Goal: Navigation & Orientation: Find specific page/section

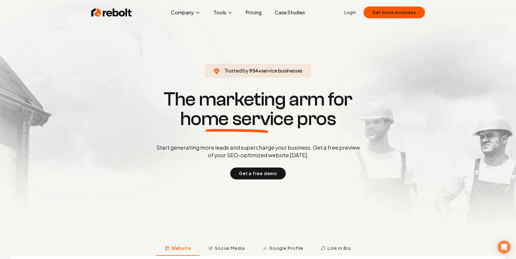
click at [354, 12] on link "Login" at bounding box center [351, 12] width 12 height 7
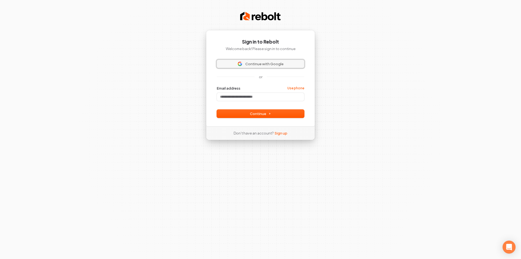
click at [279, 63] on span "Continue with Google" at bounding box center [264, 64] width 38 height 5
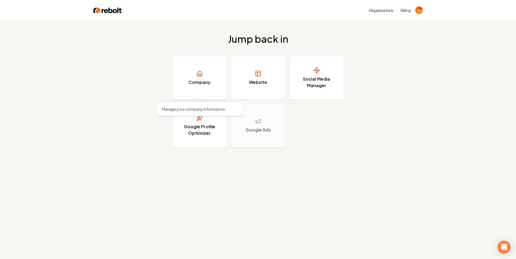
click at [217, 88] on link "Company" at bounding box center [200, 77] width 54 height 43
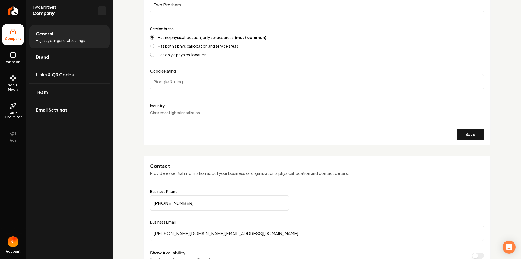
scroll to position [27, 0]
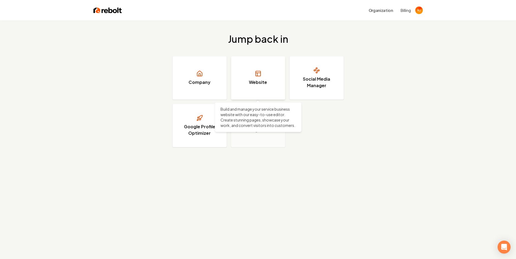
click at [265, 93] on link "Website" at bounding box center [258, 77] width 54 height 43
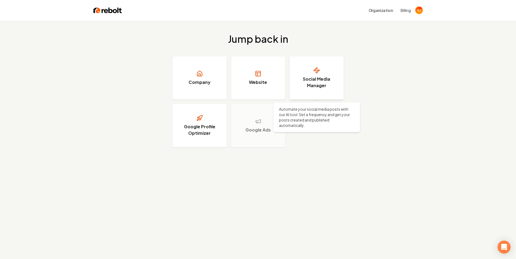
click at [320, 94] on link "Social Media Manager" at bounding box center [317, 77] width 54 height 43
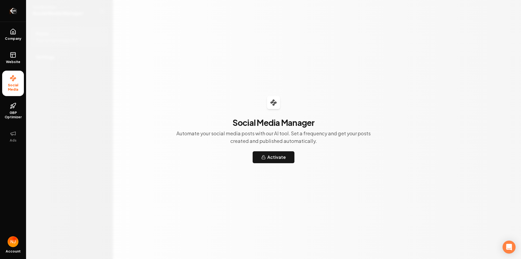
click at [11, 11] on icon "Return to dashboard" at bounding box center [13, 11] width 5 height 0
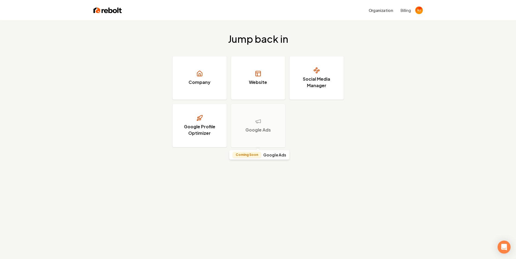
click at [260, 131] on h3 "Google Ads" at bounding box center [258, 130] width 25 height 7
click at [197, 127] on h3 "Google Profile Optimizer" at bounding box center [199, 130] width 41 height 13
click at [202, 81] on h3 "Company" at bounding box center [200, 82] width 22 height 7
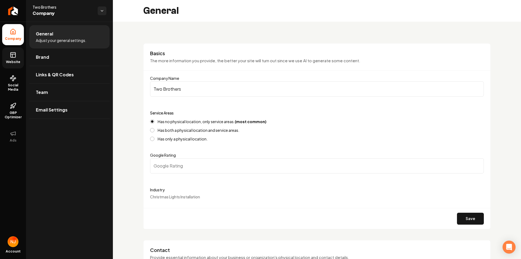
click at [14, 61] on span "Website" at bounding box center [13, 62] width 19 height 4
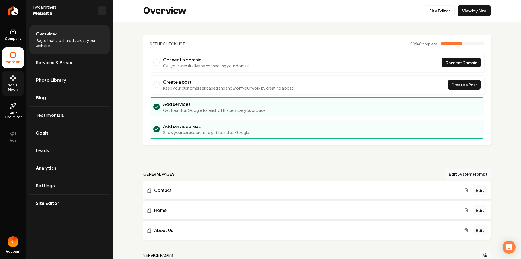
click at [11, 82] on link "Social Media" at bounding box center [13, 83] width 22 height 25
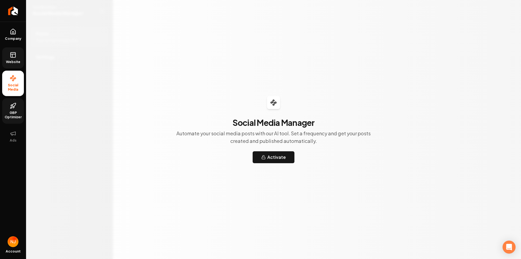
click at [12, 108] on icon at bounding box center [12, 108] width 2 height 2
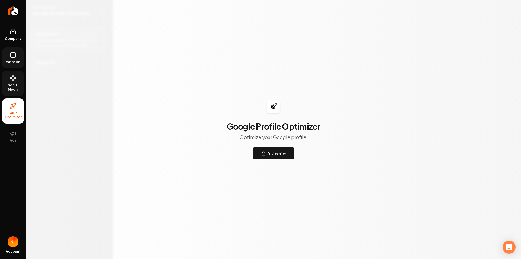
click at [14, 83] on span "Social Media" at bounding box center [13, 87] width 22 height 9
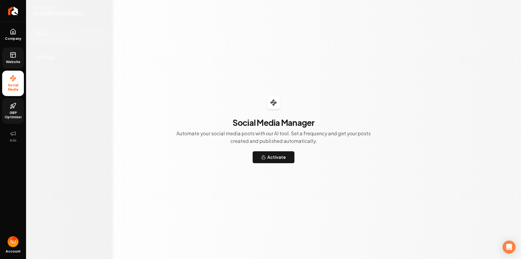
click at [15, 113] on span "GBP Optimizer" at bounding box center [13, 115] width 22 height 9
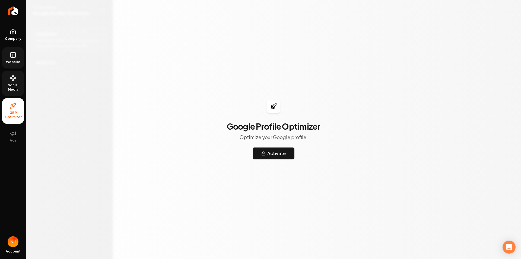
click at [15, 78] on circle at bounding box center [14, 78] width 1 height 1
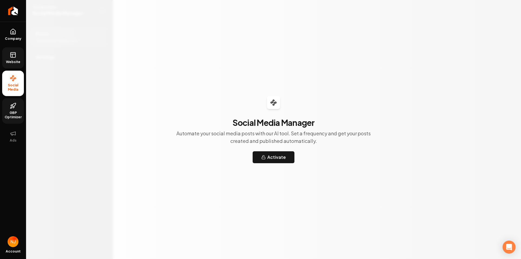
click at [14, 59] on link "Website" at bounding box center [13, 57] width 22 height 21
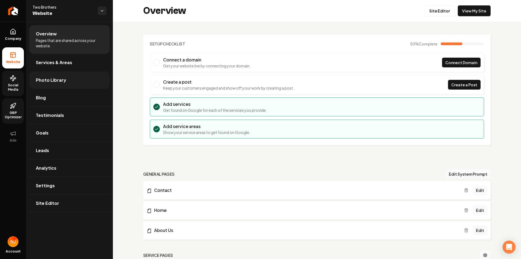
click at [47, 81] on span "Photo Library" at bounding box center [51, 80] width 30 height 7
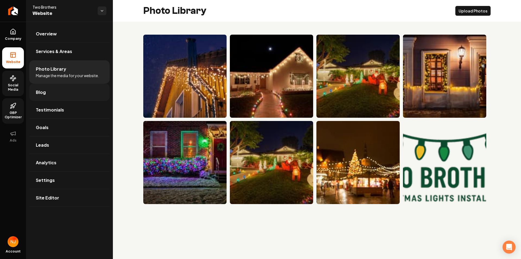
click at [68, 90] on link "Blog" at bounding box center [69, 92] width 80 height 17
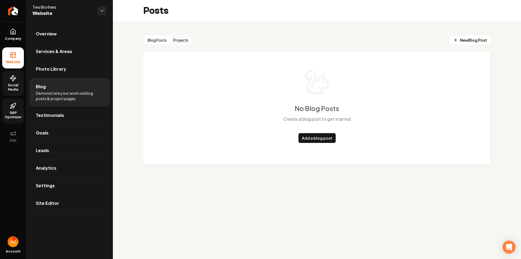
click at [187, 42] on button "Projects" at bounding box center [181, 40] width 22 height 9
click at [311, 141] on link "Add a project" at bounding box center [316, 138] width 33 height 10
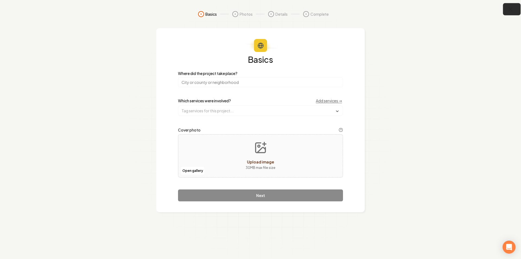
click at [512, 8] on icon "button" at bounding box center [510, 9] width 7 height 7
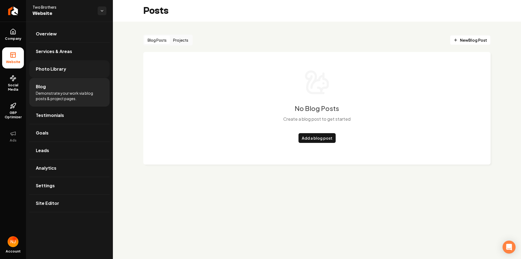
click at [84, 69] on link "Photo Library" at bounding box center [69, 68] width 80 height 17
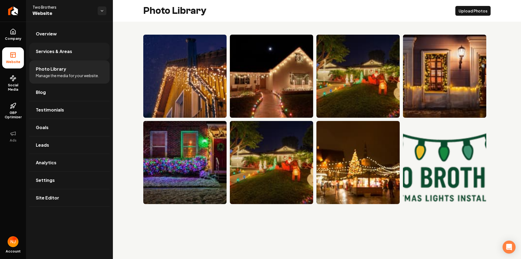
click at [78, 54] on link "Services & Areas" at bounding box center [69, 51] width 80 height 17
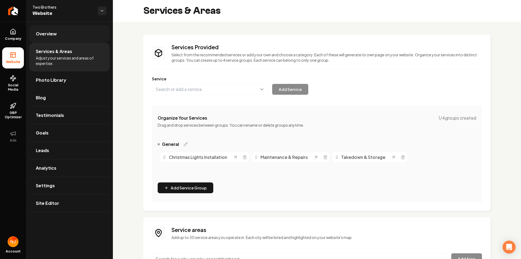
click at [74, 38] on link "Overview" at bounding box center [69, 33] width 80 height 17
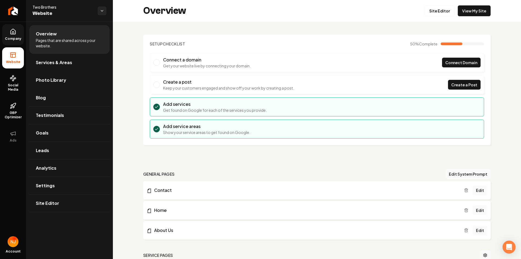
click at [21, 31] on link "Company" at bounding box center [13, 34] width 22 height 21
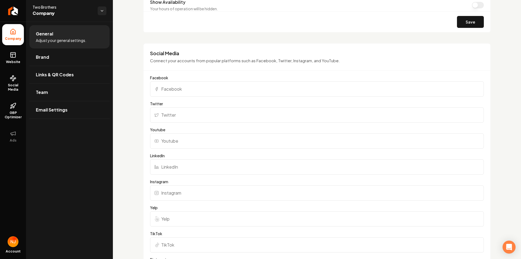
scroll to position [173, 0]
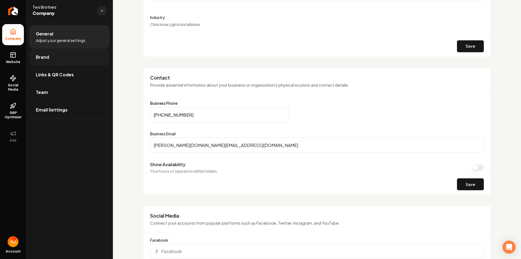
click at [74, 60] on link "Brand" at bounding box center [69, 57] width 80 height 17
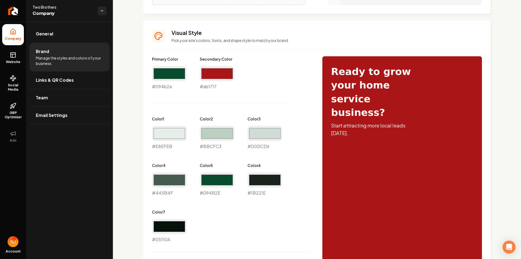
scroll to position [163, 0]
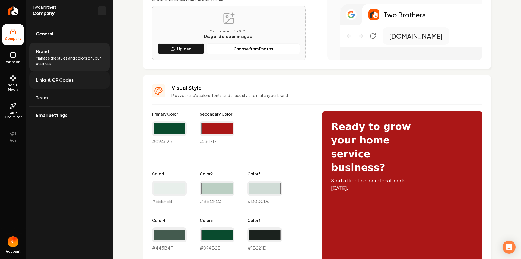
click at [84, 78] on link "Links & QR Codes" at bounding box center [69, 80] width 80 height 17
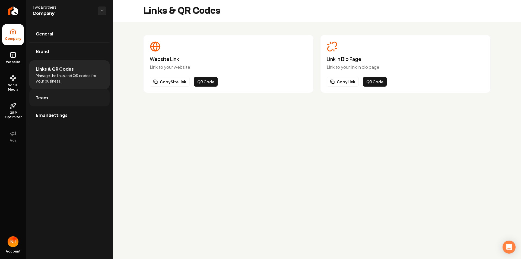
click at [80, 99] on link "Team" at bounding box center [69, 97] width 80 height 17
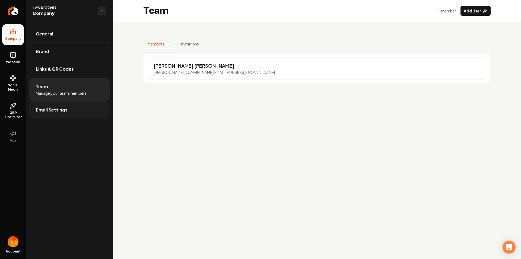
click at [80, 112] on link "Email Settings" at bounding box center [69, 109] width 80 height 17
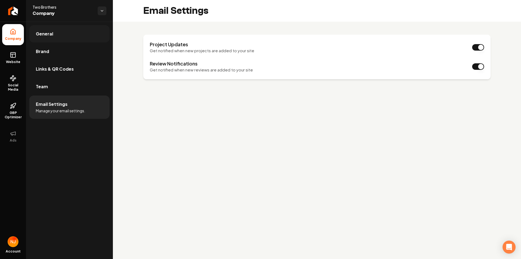
click at [86, 36] on link "General" at bounding box center [69, 33] width 80 height 17
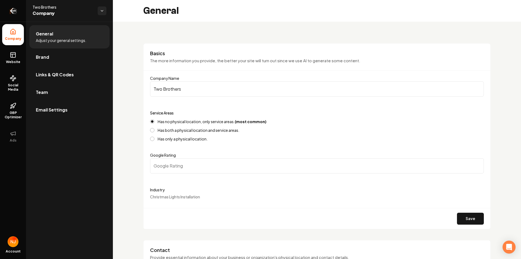
click at [15, 13] on icon "Return to dashboard" at bounding box center [13, 11] width 9 height 9
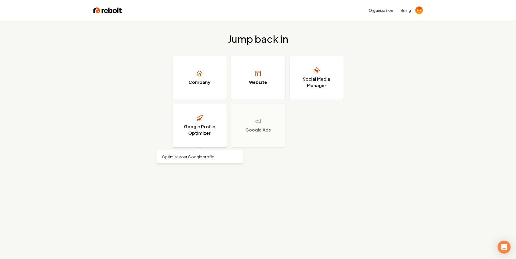
click at [203, 132] on h3 "Google Profile Optimizer" at bounding box center [199, 130] width 41 height 13
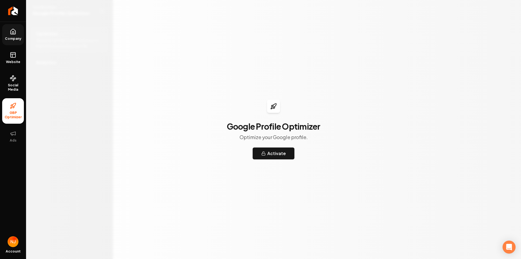
click at [11, 32] on icon at bounding box center [13, 31] width 5 height 5
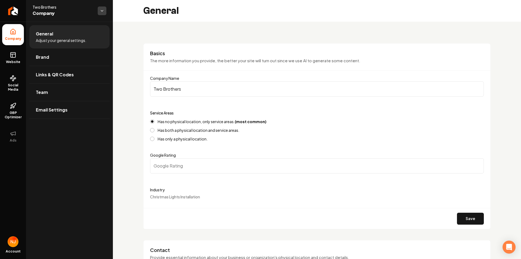
click at [99, 7] on html "Company Website Social Media GBP Optimizer Ads Account Two Brothers Company Gen…" at bounding box center [260, 129] width 521 height 259
click at [80, 7] on html "Company Website Social Media GBP Optimizer Ads Account Two Brothers Company Gen…" at bounding box center [260, 129] width 521 height 259
click at [15, 10] on icon "Return to dashboard" at bounding box center [13, 11] width 9 height 9
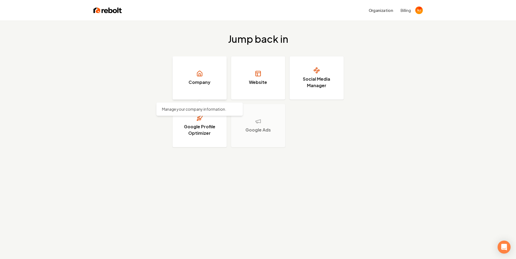
click at [216, 83] on link "Company" at bounding box center [200, 77] width 54 height 43
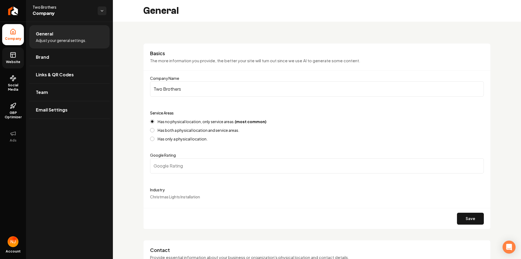
click at [10, 61] on span "Website" at bounding box center [13, 62] width 19 height 4
